Goal: Information Seeking & Learning: Find specific fact

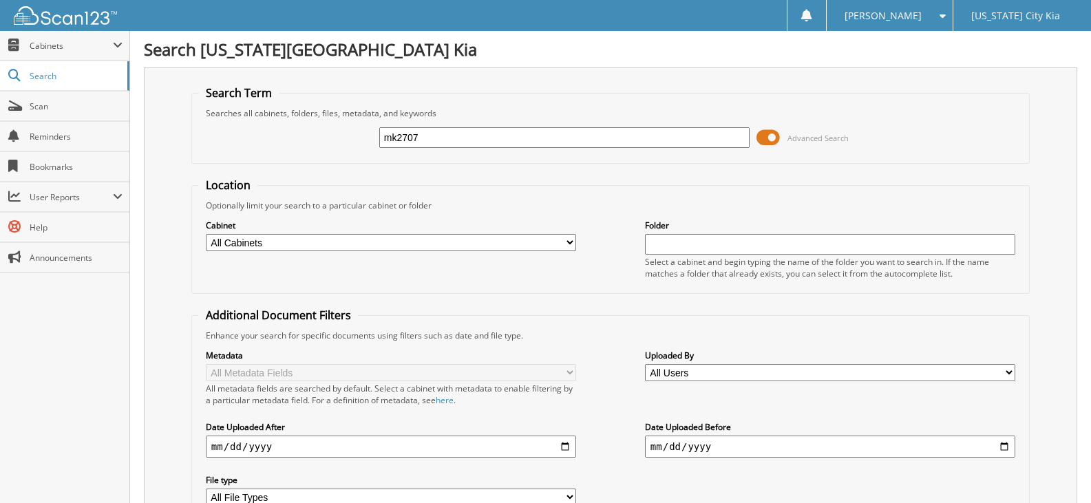
type input "mk2707"
click at [399, 139] on input "mk2707" at bounding box center [564, 137] width 370 height 21
type input "MK2707"
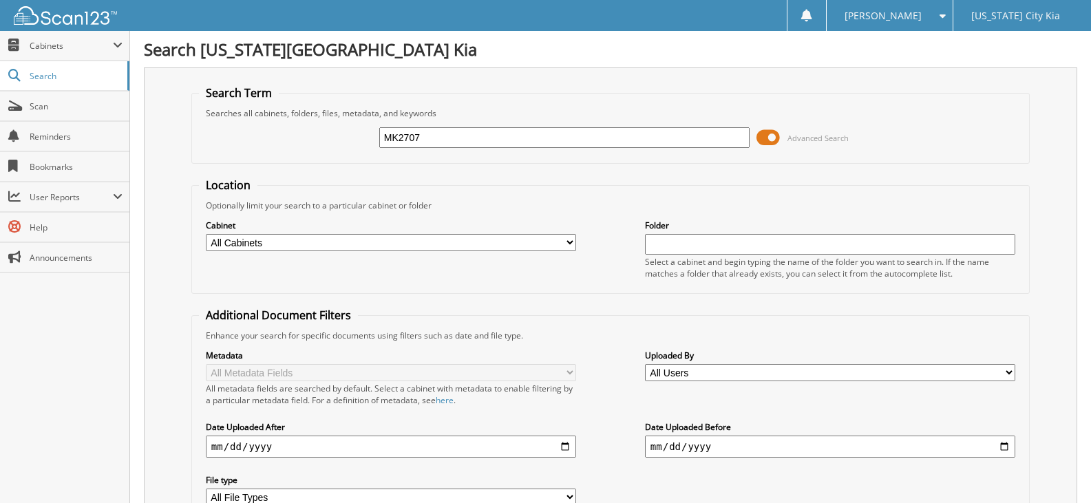
drag, startPoint x: 0, startPoint y: 0, endPoint x: 367, endPoint y: 148, distance: 395.7
click at [367, 148] on div "MK2707 Advanced Search" at bounding box center [610, 137] width 823 height 37
type input "MK2727"
click at [496, 139] on input "MK2727" at bounding box center [564, 137] width 370 height 21
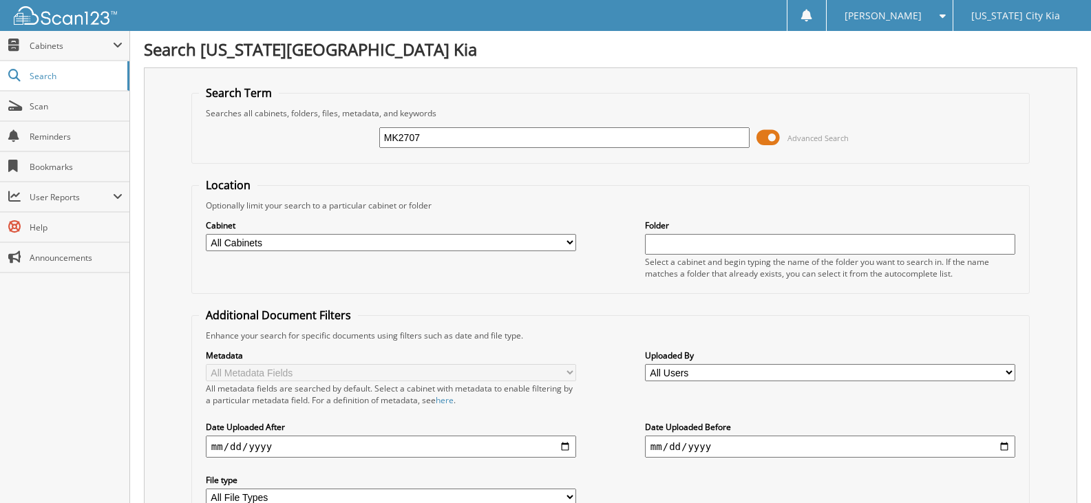
type input "MK2707"
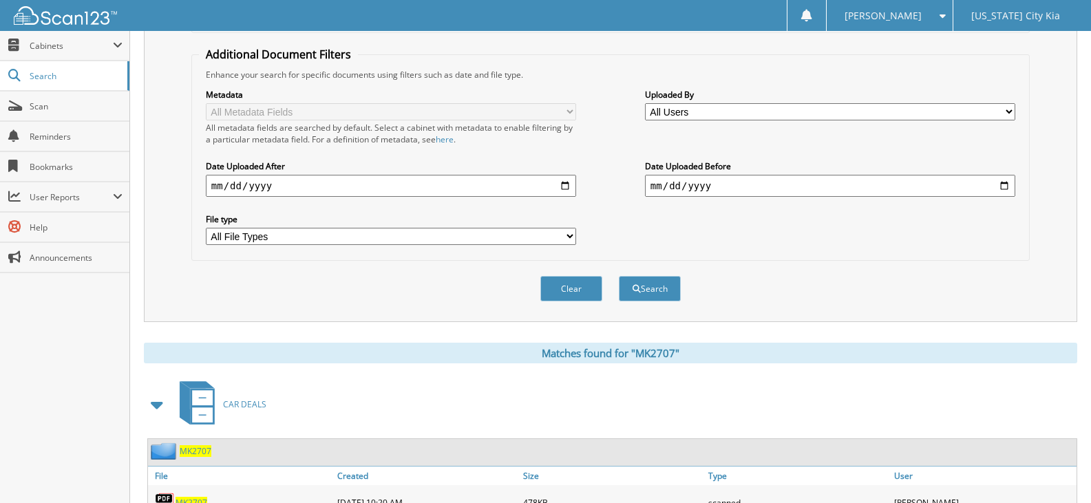
scroll to position [478, 0]
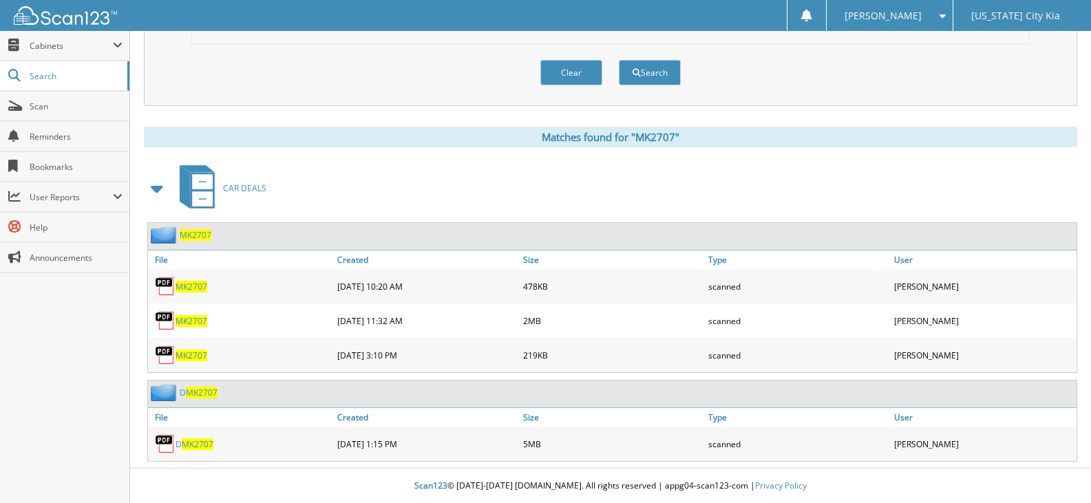
click at [205, 449] on span "MK2707" at bounding box center [198, 445] width 32 height 12
click at [188, 447] on span "MK2707" at bounding box center [198, 445] width 32 height 12
click at [199, 320] on span "MK2707" at bounding box center [192, 321] width 32 height 12
click at [192, 282] on span "MK2707" at bounding box center [192, 287] width 32 height 12
click at [197, 326] on span "MK2707" at bounding box center [192, 321] width 32 height 12
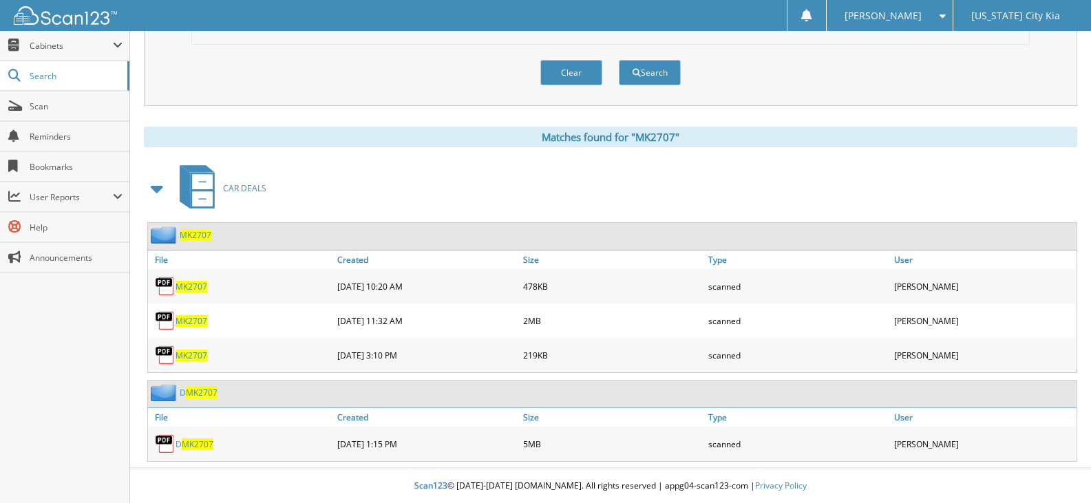
click at [204, 442] on span "MK2707" at bounding box center [198, 445] width 32 height 12
click at [23, 103] on link "Scan" at bounding box center [64, 107] width 129 height 30
